Goal: Contribute content

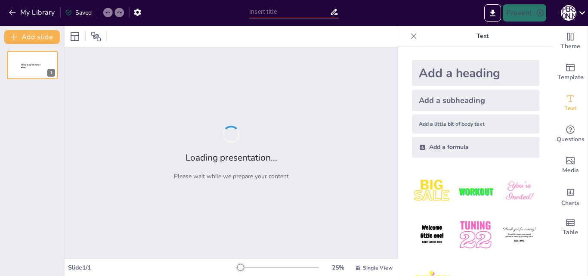
type input "Основні концепції «Філософії права» [PERSON_NAME].[PERSON_NAME][GEOGRAPHIC_DATA]"
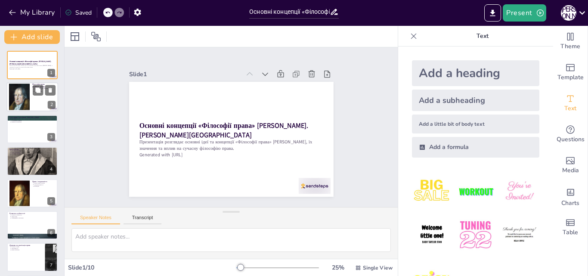
click at [37, 100] on div at bounding box center [32, 97] width 52 height 29
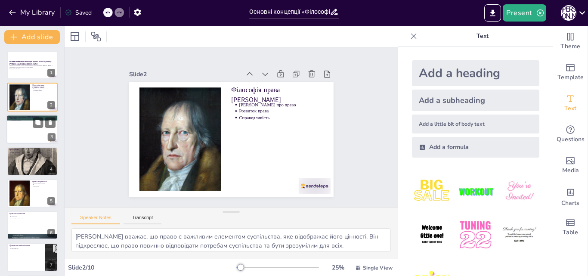
click at [29, 134] on div at bounding box center [32, 129] width 52 height 29
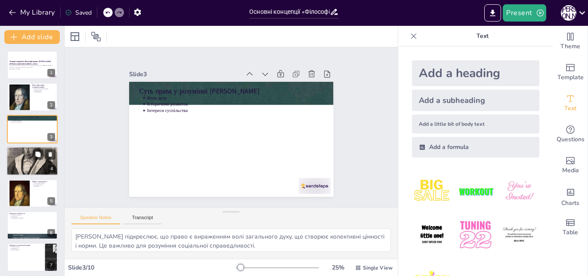
click at [26, 160] on div at bounding box center [32, 161] width 52 height 66
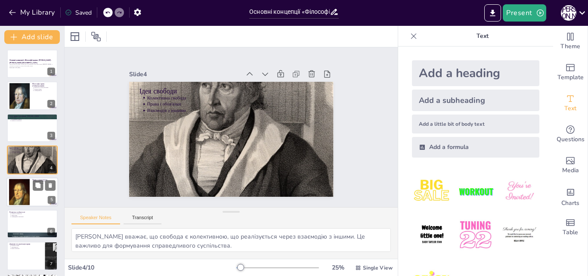
click at [30, 198] on div at bounding box center [32, 191] width 52 height 29
type textarea "[PERSON_NAME] підкреслює важливість зв'язку між правом і моральністю, що формує…"
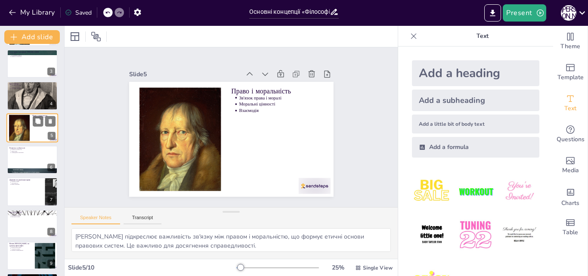
scroll to position [99, 0]
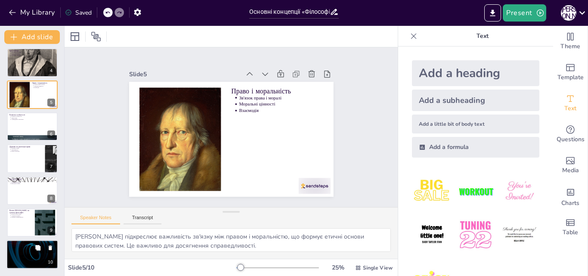
click at [25, 249] on div at bounding box center [32, 254] width 52 height 29
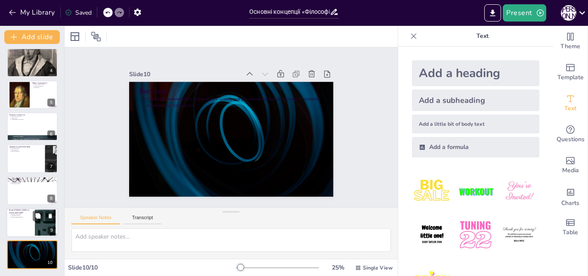
click at [28, 231] on div at bounding box center [32, 222] width 52 height 29
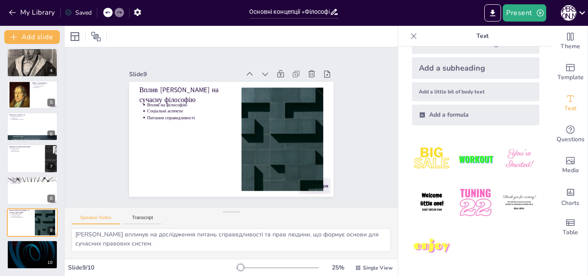
scroll to position [0, 0]
click at [24, 91] on div at bounding box center [19, 94] width 21 height 26
type textarea "[PERSON_NAME] підкреслює важливість зв'язку між правом і моральністю, що формує…"
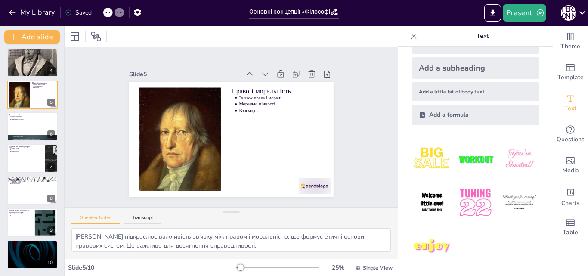
scroll to position [33, 0]
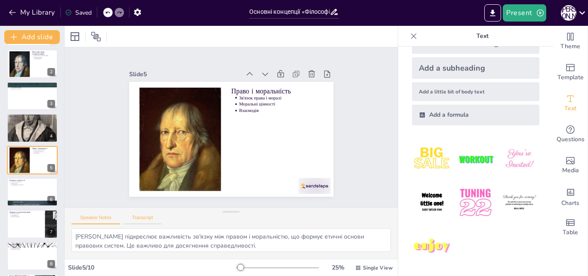
click at [147, 216] on button "Transcript" at bounding box center [143, 219] width 38 height 9
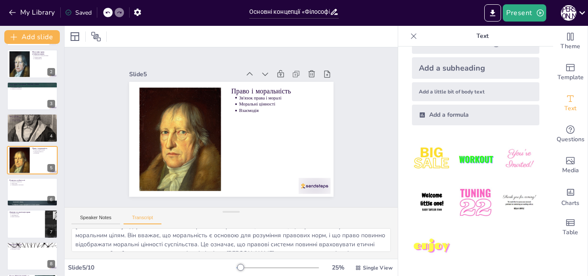
scroll to position [0, 0]
drag, startPoint x: 82, startPoint y: 239, endPoint x: 258, endPoint y: 267, distance: 177.9
click at [258, 267] on div "Slide 1 Основні концепції «Філософії права» [PERSON_NAME].[PERSON_NAME] [PERSON…" at bounding box center [231, 151] width 333 height 250
drag, startPoint x: 20, startPoint y: 124, endPoint x: 73, endPoint y: 172, distance: 71.7
click at [23, 123] on div at bounding box center [32, 128] width 51 height 65
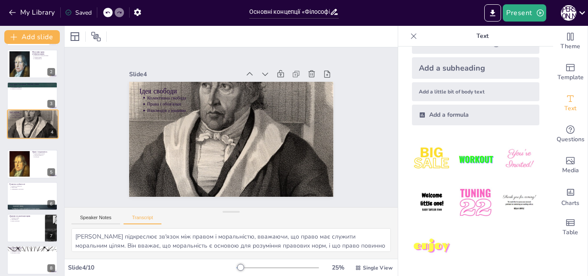
type textarea "Свобода у [PERSON_NAME] не є індивідуальною, а колективною, що реалізується чер…"
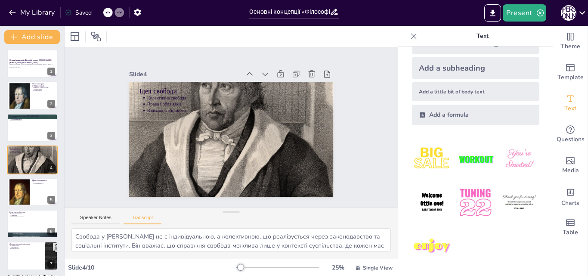
scroll to position [29, 0]
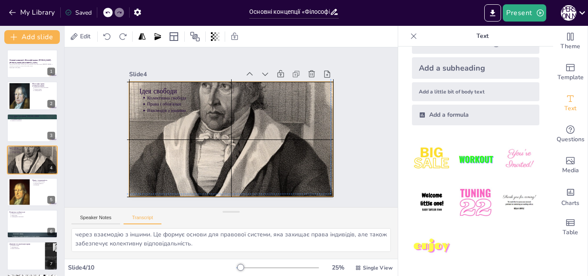
click at [279, 126] on div at bounding box center [225, 137] width 308 height 329
